Goal: Task Accomplishment & Management: Manage account settings

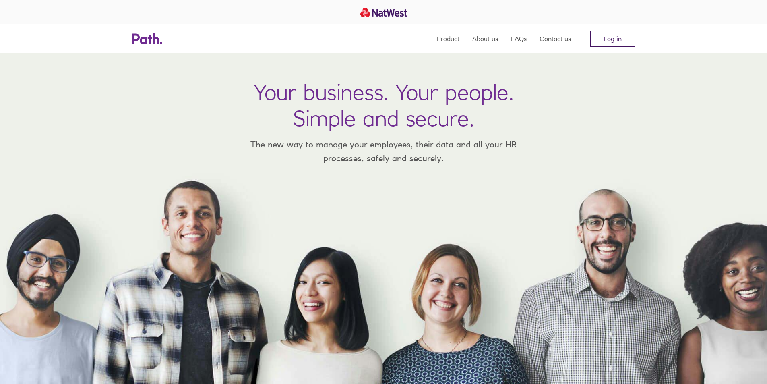
click at [609, 44] on link "Log in" at bounding box center [613, 39] width 45 height 16
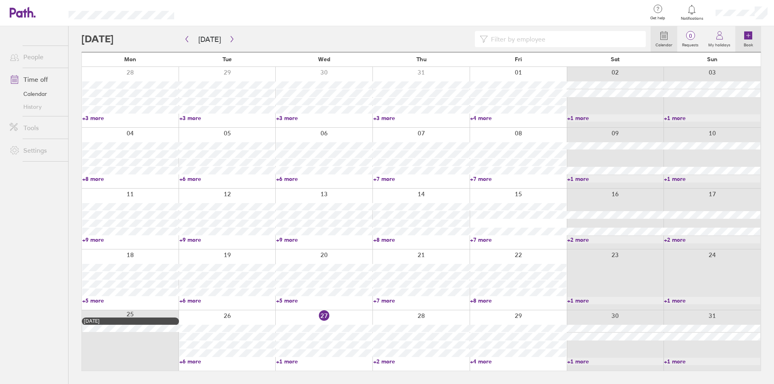
click at [756, 38] on link "Book" at bounding box center [748, 39] width 26 height 26
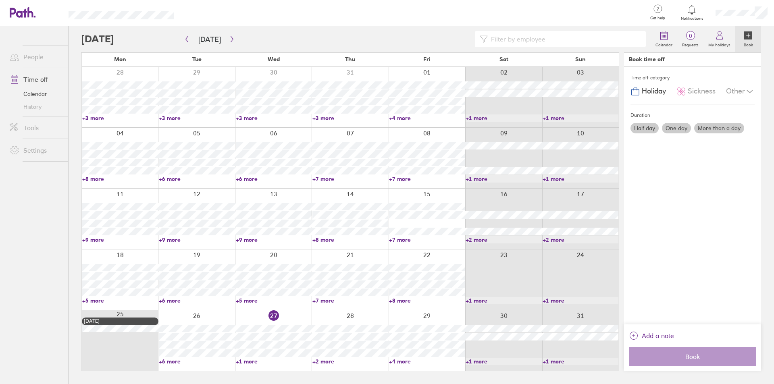
click at [708, 122] on div "Half day One day More than a day" at bounding box center [691, 128] width 127 height 14
click at [708, 128] on label "More than a day" at bounding box center [719, 128] width 50 height 10
click at [0, 0] on input "More than a day" at bounding box center [0, 0] width 0 height 0
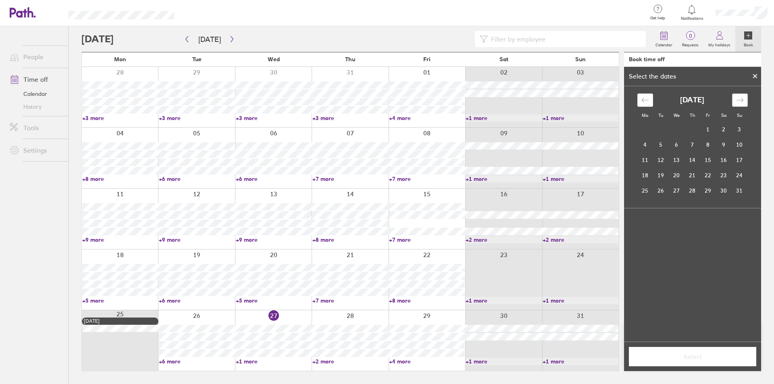
click at [742, 104] on div "Move forward to switch to the next month." at bounding box center [740, 99] width 16 height 13
click at [687, 133] on td "4" at bounding box center [692, 129] width 16 height 15
click at [710, 131] on td "5" at bounding box center [708, 129] width 16 height 15
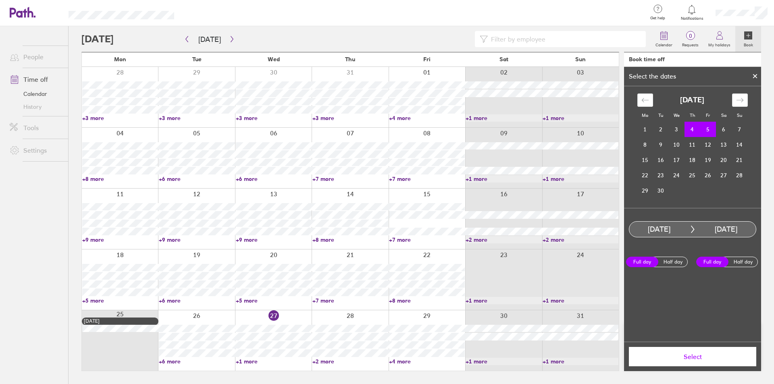
click at [645, 260] on label "Full day" at bounding box center [642, 262] width 32 height 10
click at [0, 0] on input "Full day" at bounding box center [0, 0] width 0 height 0
click at [685, 355] on span "Select" at bounding box center [692, 356] width 116 height 7
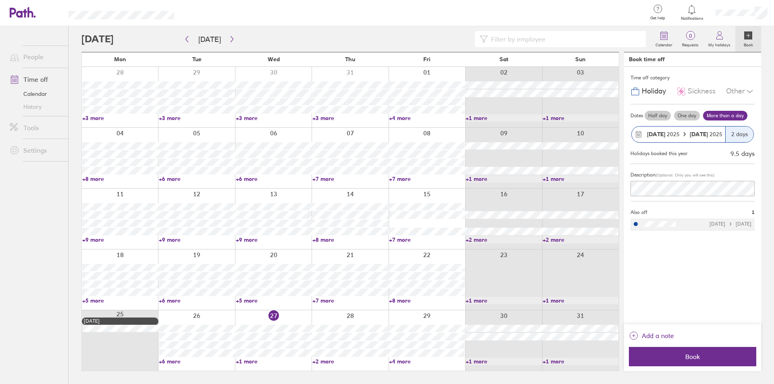
click at [678, 256] on div "Time off category Holiday Sickness Other Dates Half day One day More than a day…" at bounding box center [692, 195] width 137 height 257
click at [698, 354] on span "Book" at bounding box center [692, 356] width 116 height 7
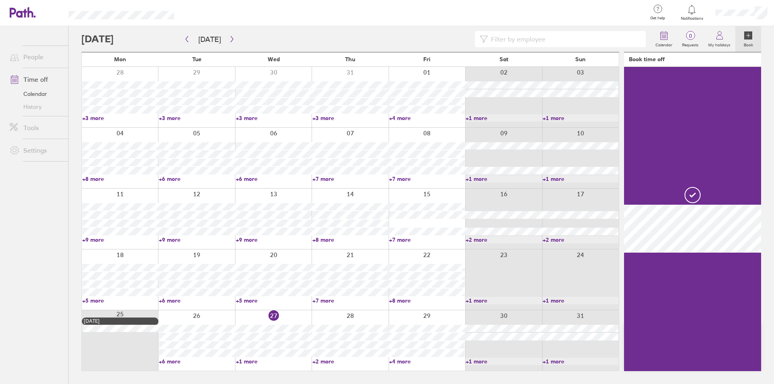
click at [593, 15] on div at bounding box center [413, 13] width 453 height 26
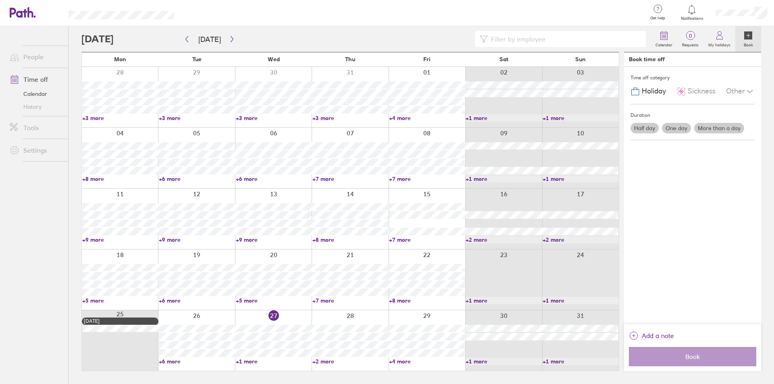
click at [236, 4] on div at bounding box center [413, 13] width 453 height 26
click at [227, 44] on button "button" at bounding box center [232, 39] width 10 height 13
